Goal: Find specific page/section: Find specific page/section

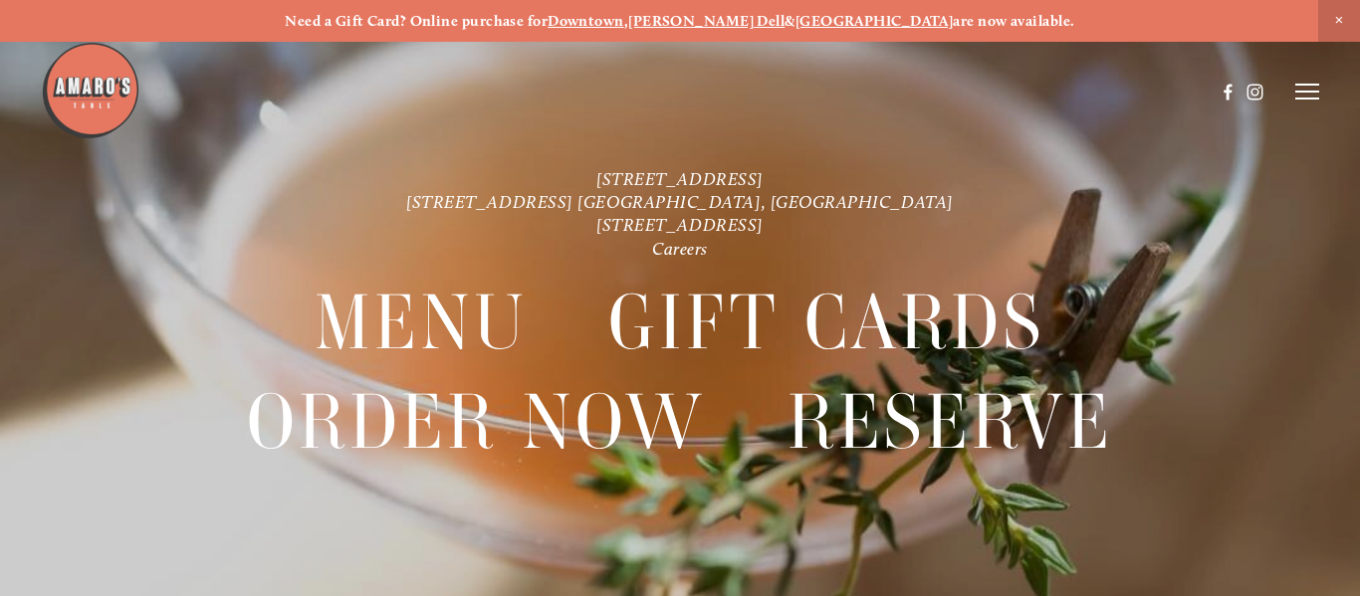
scroll to position [42, 0]
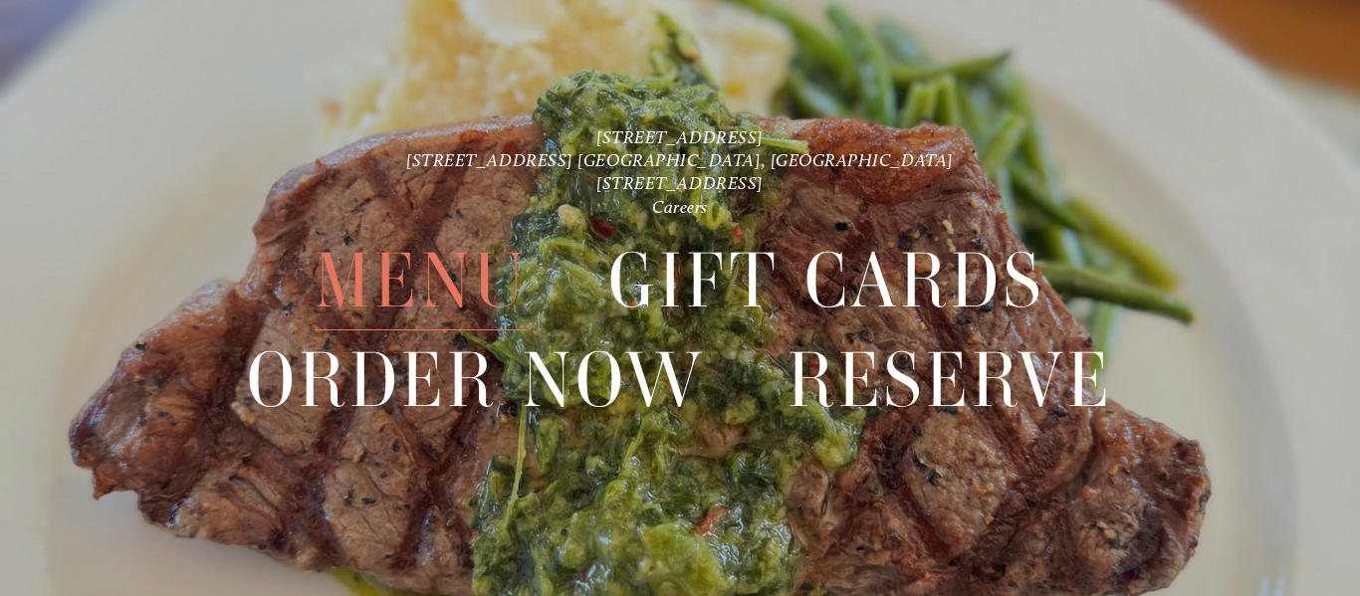
click at [412, 274] on span "Menu" at bounding box center [421, 281] width 212 height 99
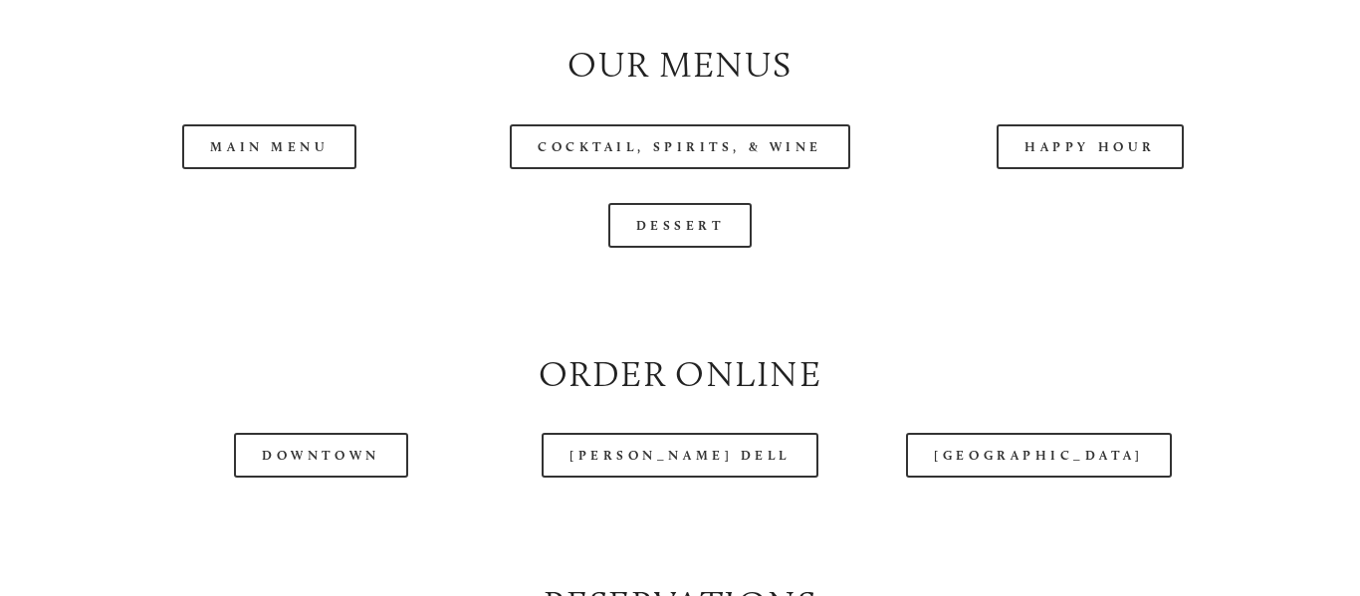
scroll to position [2003, 0]
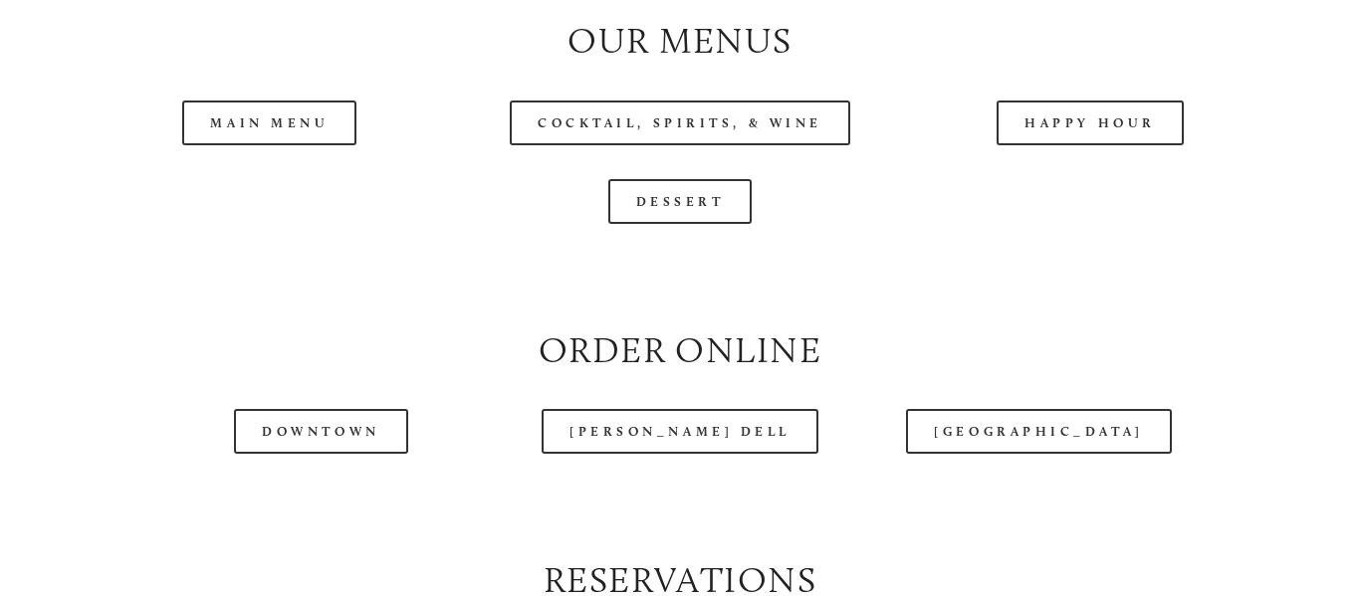
click at [276, 126] on header "Menu Order Now Visit Gallery 0" at bounding box center [680, 42] width 1278 height 184
click at [287, 126] on header "Menu Order Now Visit Gallery 0" at bounding box center [680, 42] width 1278 height 184
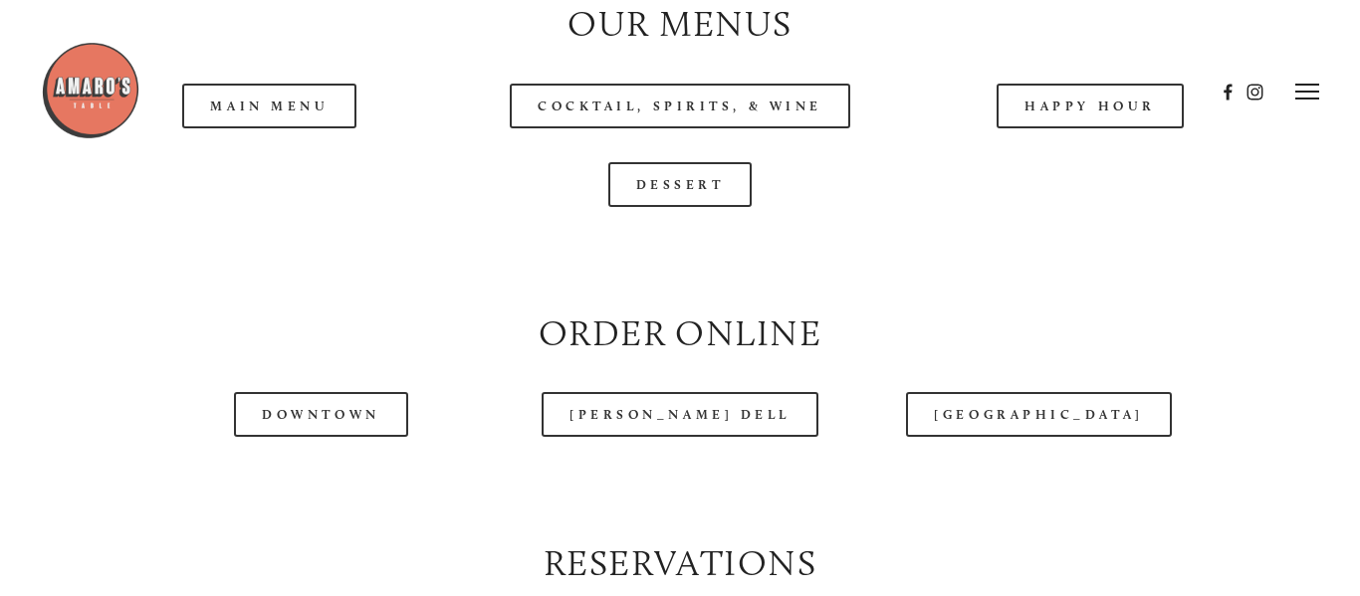
scroll to position [1990, 0]
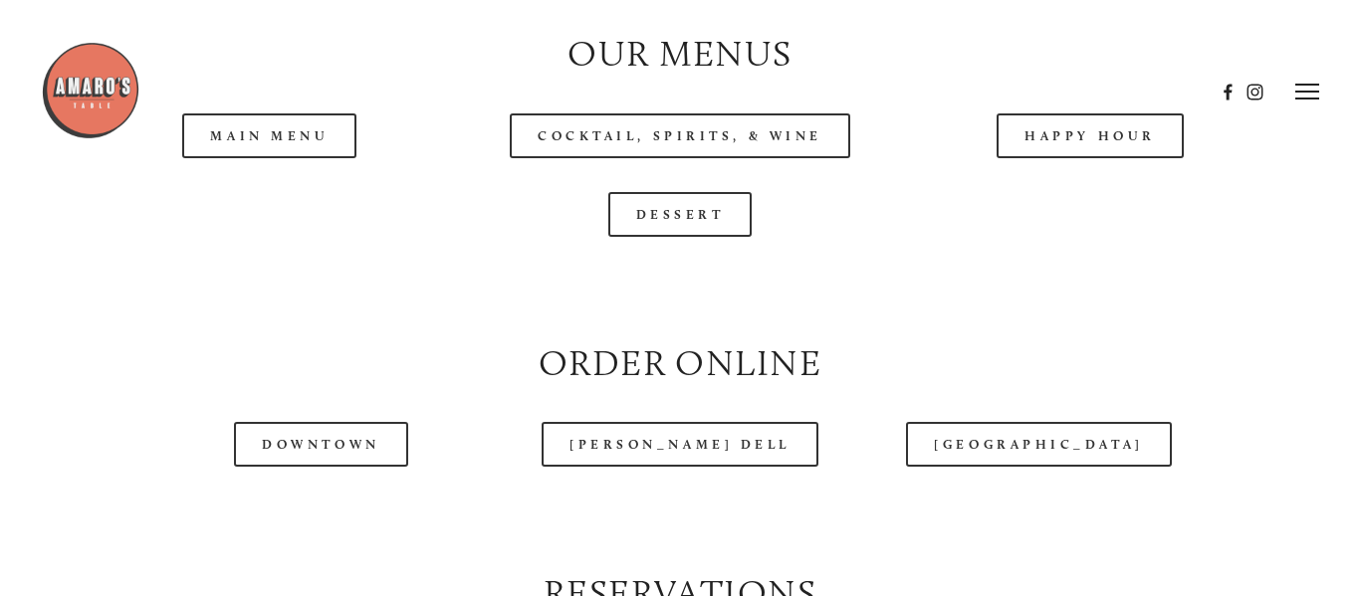
click at [237, 142] on div at bounding box center [628, 92] width 1174 height 103
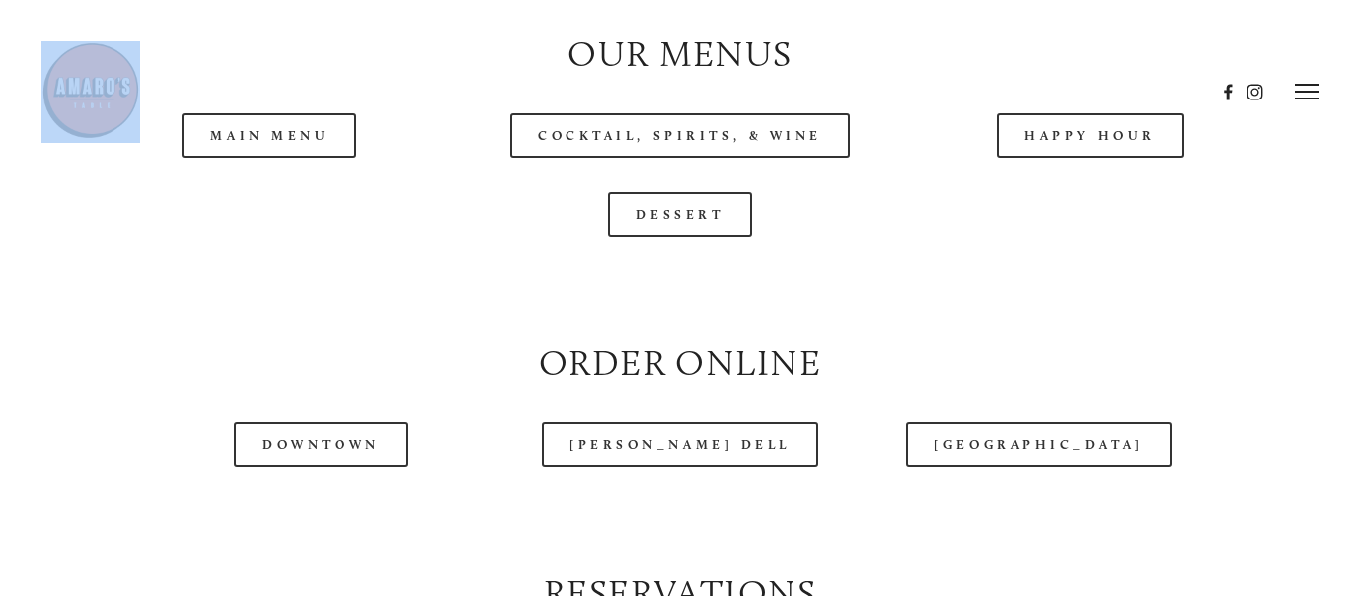
click at [237, 142] on div at bounding box center [628, 92] width 1174 height 103
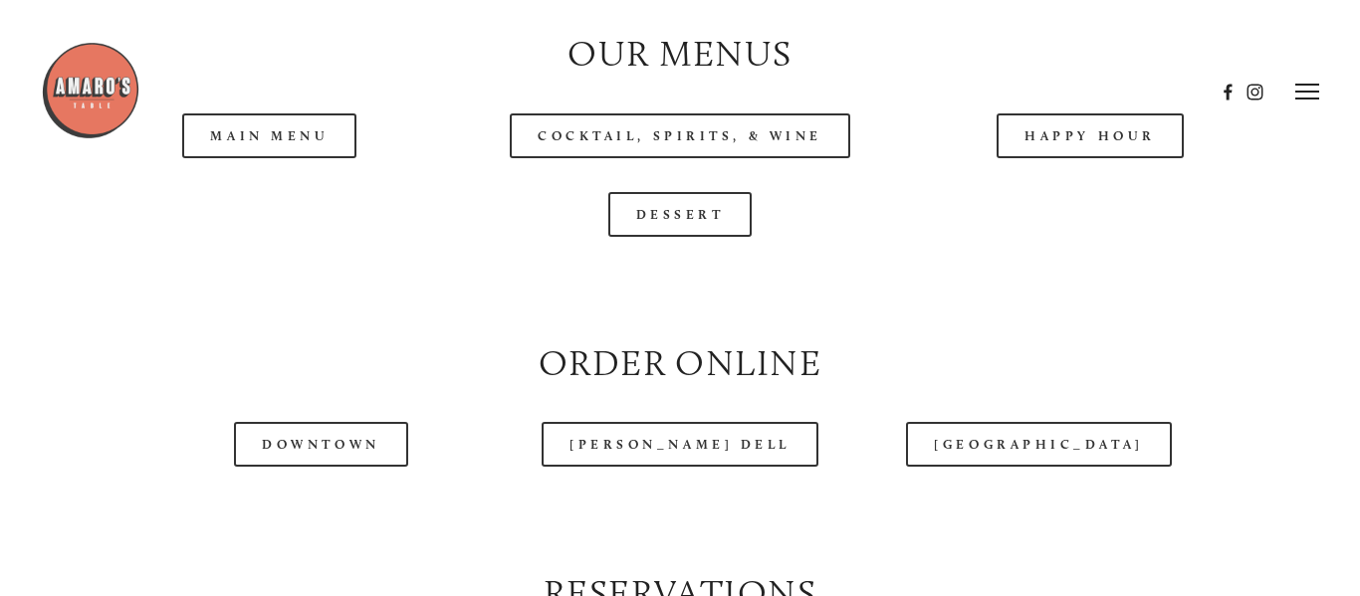
click at [237, 142] on div at bounding box center [628, 92] width 1174 height 103
click at [366, 135] on div at bounding box center [628, 92] width 1174 height 103
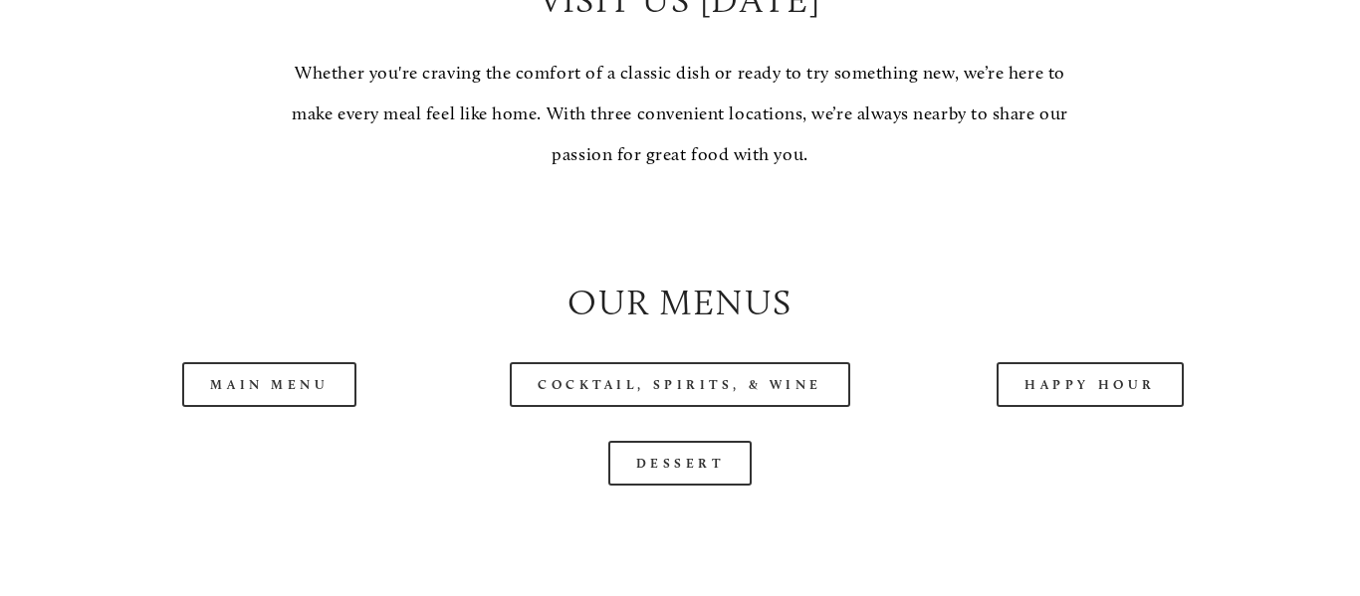
scroll to position [1899, 0]
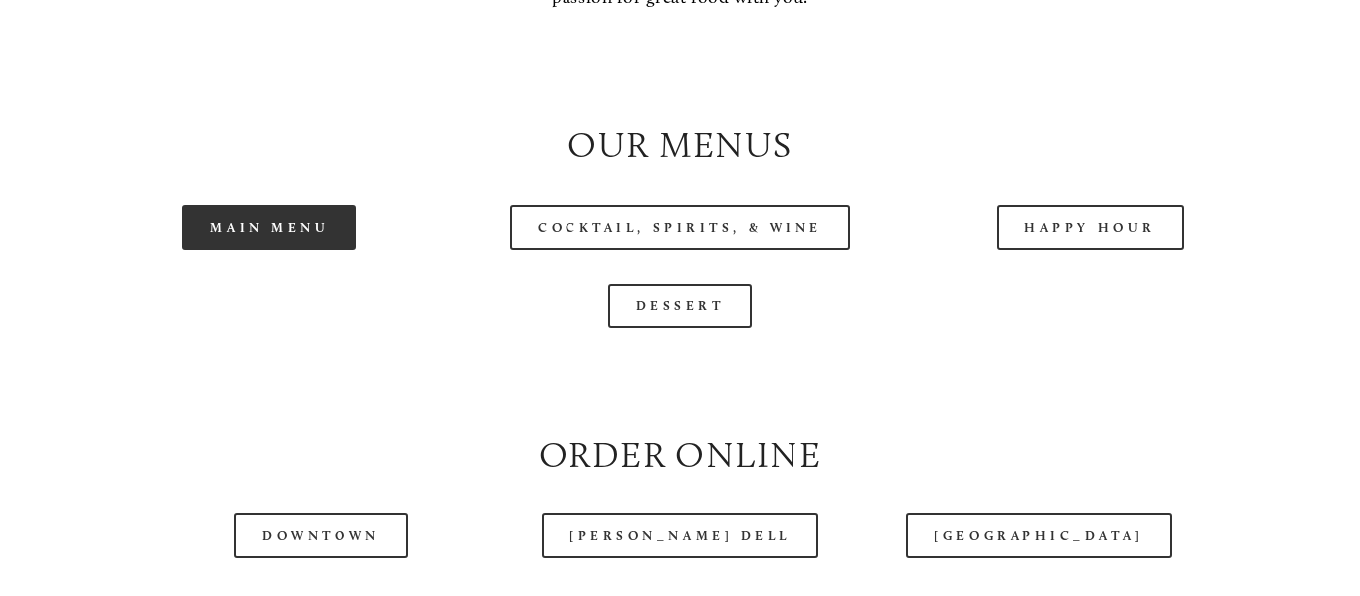
click at [288, 219] on link "Main Menu" at bounding box center [269, 227] width 174 height 45
